Goal: Information Seeking & Learning: Find contact information

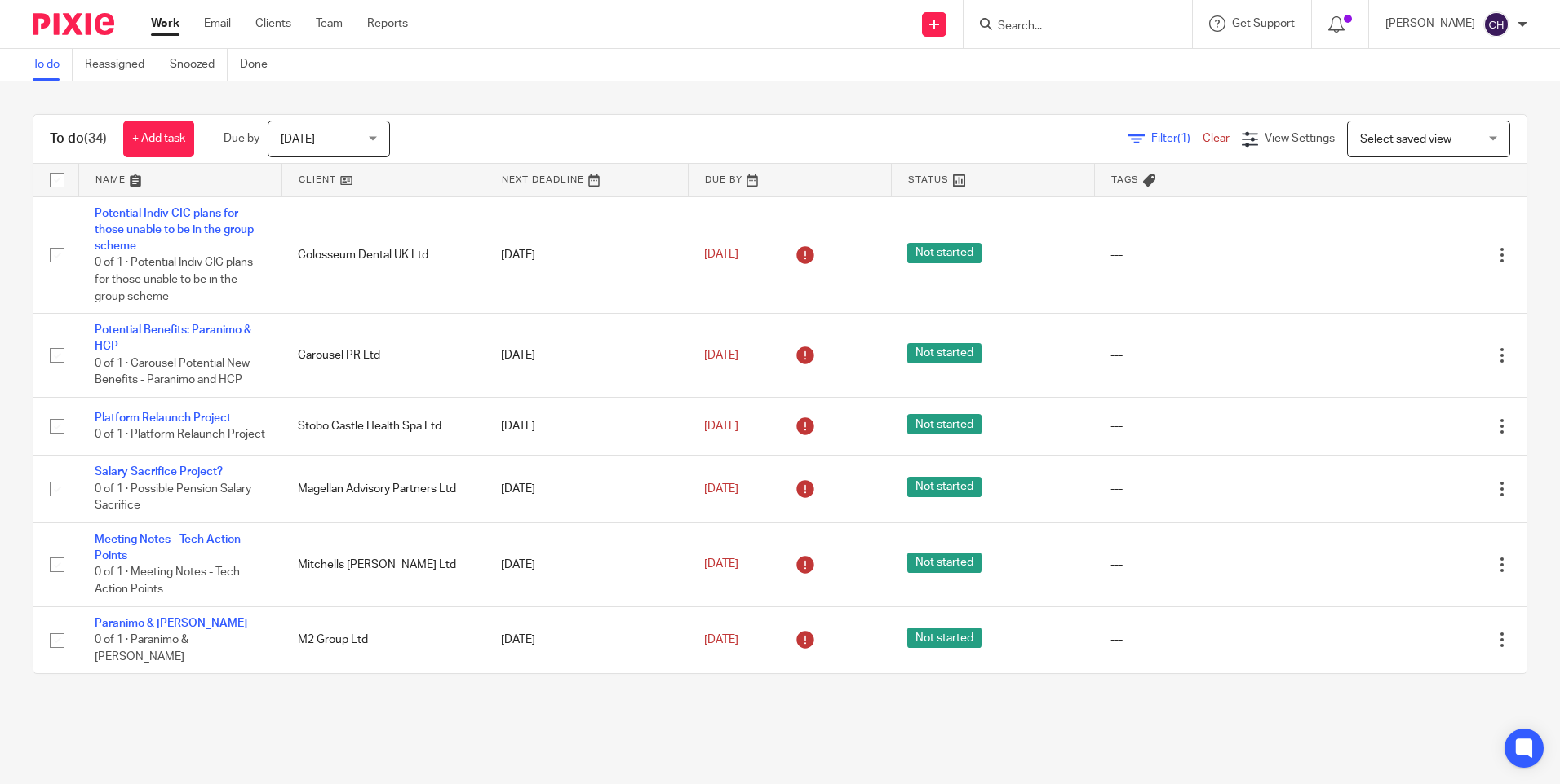
click at [78, 27] on img at bounding box center [73, 24] width 82 height 22
click at [1021, 20] on input "Search" at bounding box center [1069, 26] width 147 height 15
type input "u"
type input "i=fac"
click at [1038, 73] on link at bounding box center [1109, 83] width 234 height 64
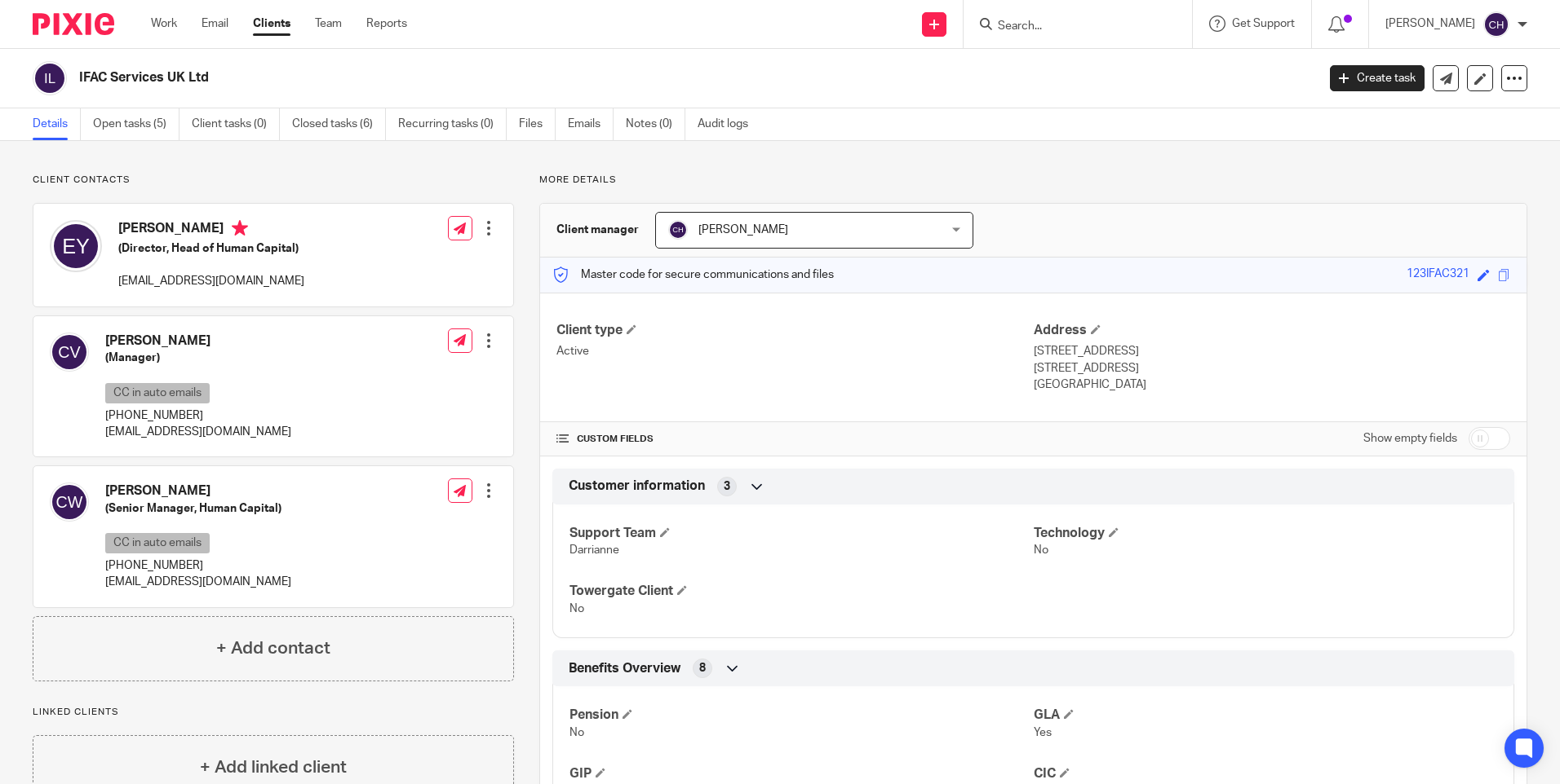
drag, startPoint x: 1114, startPoint y: 384, endPoint x: 1027, endPoint y: 351, distance: 93.0
click at [1034, 351] on div "Address [STREET_ADDRESS] [STREET_ADDRESS] [GEOGRAPHIC_DATA]" at bounding box center [1272, 358] width 477 height 71
copy div "[STREET_ADDRESS]"
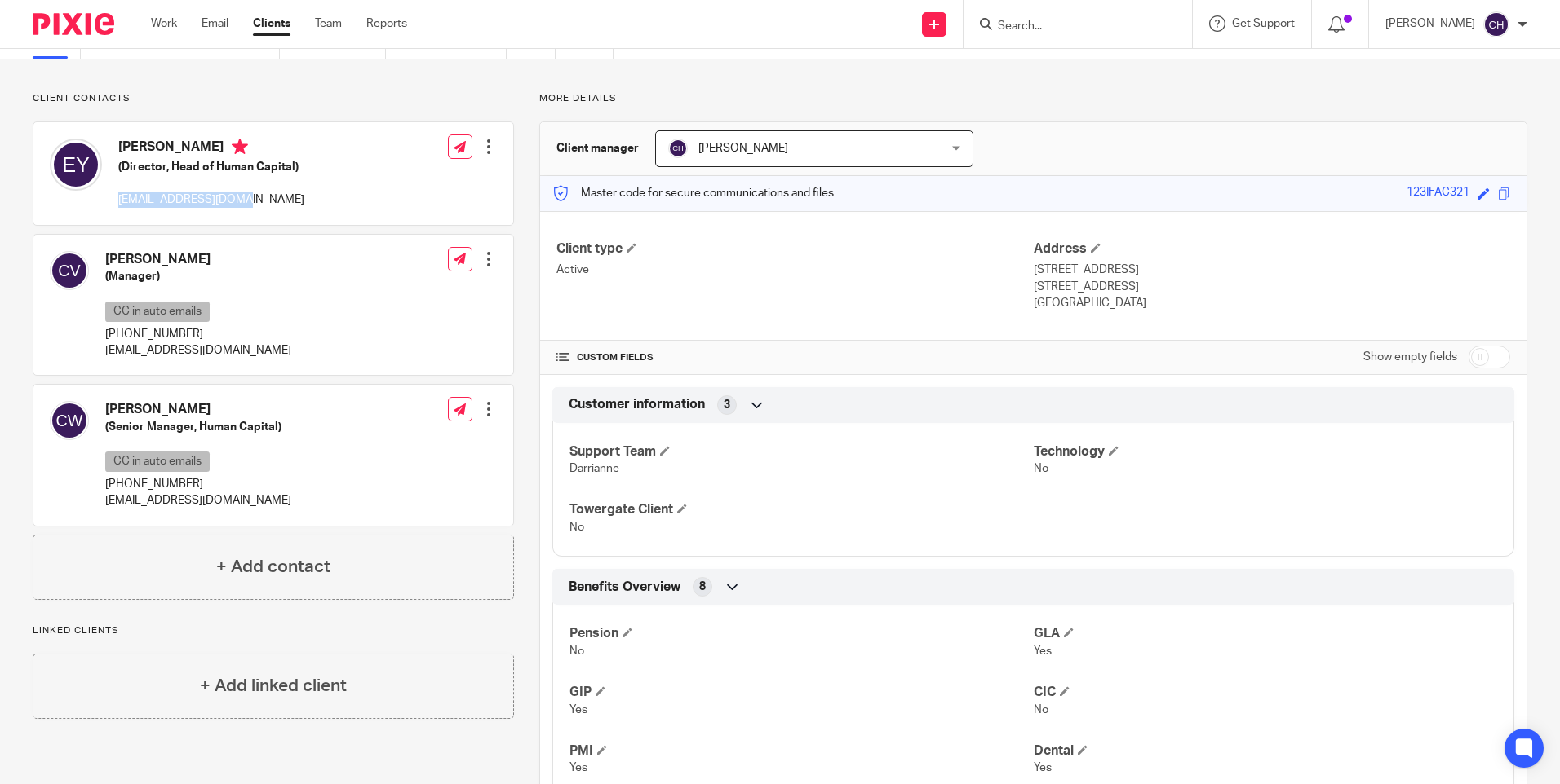
drag, startPoint x: 235, startPoint y: 202, endPoint x: 120, endPoint y: 202, distance: 115.0
click at [120, 202] on p "[EMAIL_ADDRESS][DOMAIN_NAME]" at bounding box center [211, 200] width 186 height 17
copy p "[EMAIL_ADDRESS][DOMAIN_NAME]"
drag, startPoint x: 213, startPoint y: 351, endPoint x: 107, endPoint y: 352, distance: 106.0
click at [107, 352] on p "[EMAIL_ADDRESS][DOMAIN_NAME]" at bounding box center [197, 351] width 186 height 17
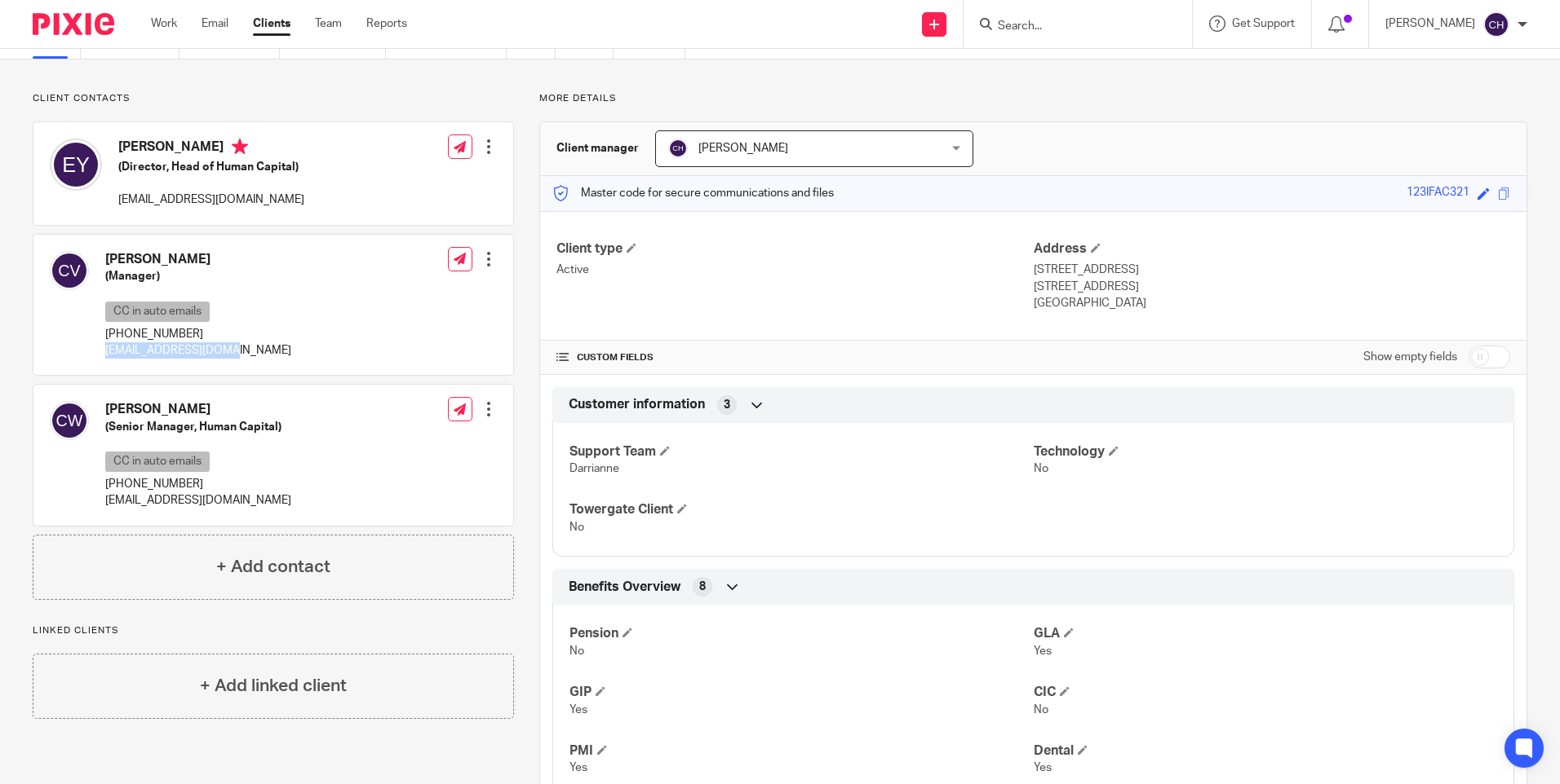
copy p "[EMAIL_ADDRESS][DOMAIN_NAME]"
drag, startPoint x: 247, startPoint y: 500, endPoint x: 104, endPoint y: 499, distance: 143.0
click at [104, 499] on div "[PERSON_NAME] (Senior Manager, Human Capital) CC in auto emails [PHONE_NUMBER] …" at bounding box center [170, 455] width 241 height 125
copy p "[EMAIL_ADDRESS][DOMAIN_NAME]"
